Goal: Check status

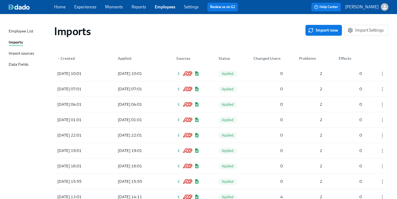
click at [18, 42] on div "Imports" at bounding box center [16, 42] width 14 height 7
click at [308, 32] on icon "button" at bounding box center [310, 30] width 5 height 5
click at [248, 72] on div "[DATE] 10:31 In progress 0 0 0" at bounding box center [221, 73] width 334 height 15
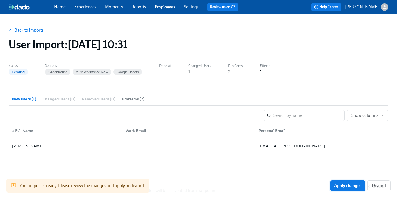
click at [339, 184] on span "Apply changes" at bounding box center [347, 185] width 27 height 5
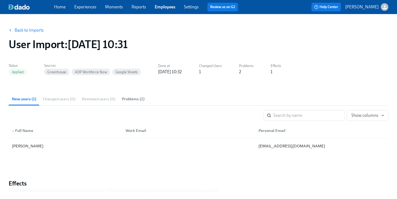
click at [86, 6] on link "Experiences" at bounding box center [85, 6] width 22 height 5
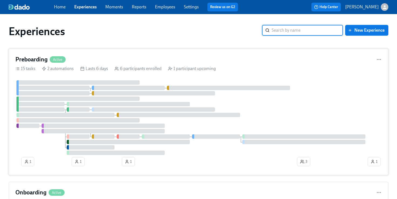
click at [96, 95] on div at bounding box center [153, 93] width 123 height 4
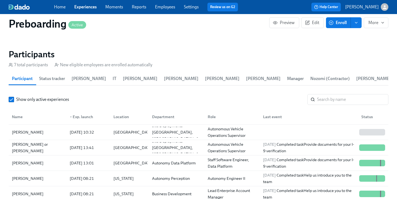
scroll to position [542, 0]
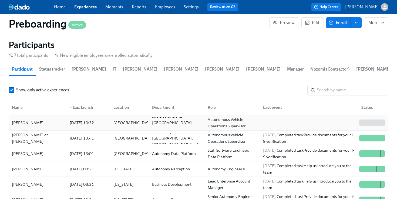
click at [96, 119] on div "[DATE] 10:32" at bounding box center [87, 122] width 44 height 11
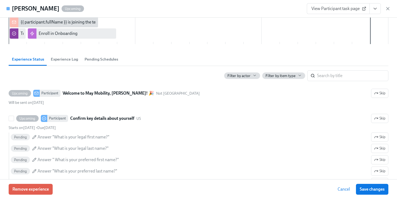
scroll to position [176, 0]
click at [75, 58] on span "Experience Log" at bounding box center [64, 59] width 27 height 6
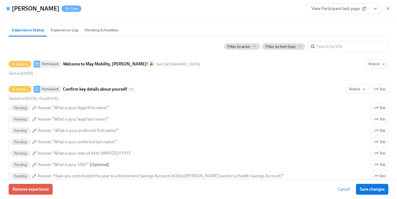
scroll to position [220, 0]
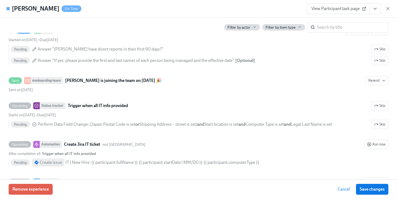
scroll to position [791, 0]
